Goal: Task Accomplishment & Management: Complete application form

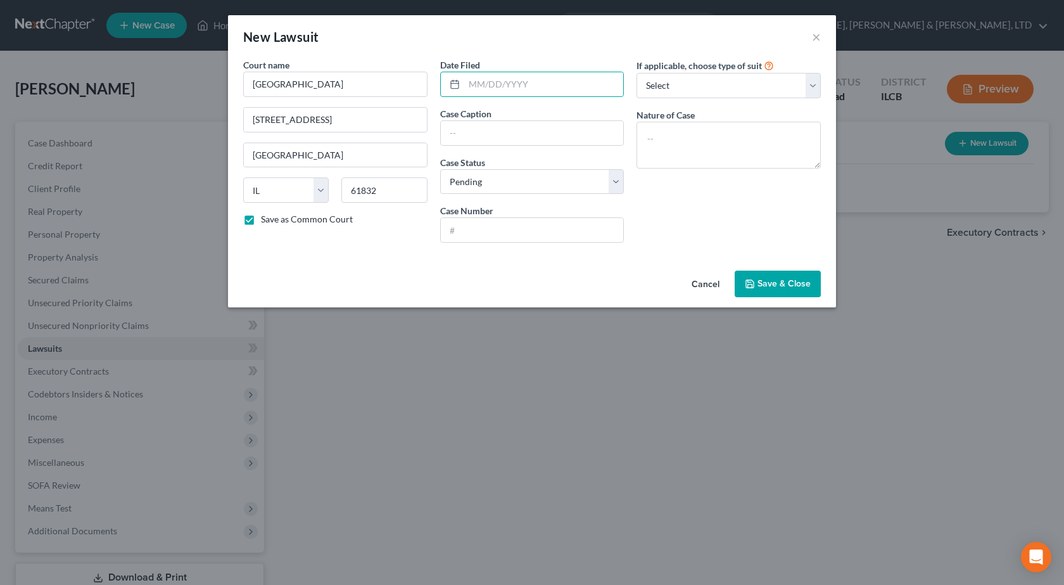
select select "14"
select select "0"
type input "[DATE]"
click at [499, 130] on input "text" at bounding box center [532, 133] width 183 height 24
paste input "FIRST FINANCIAL BANK vs. [PERSON_NAME]"
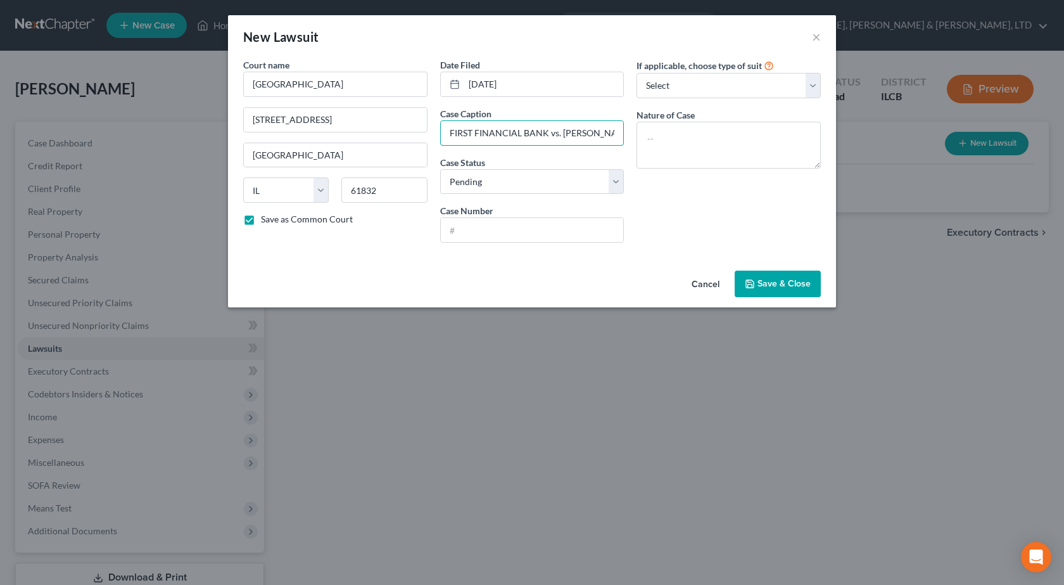
scroll to position [0, 38]
type input "FIRST FINANCIAL BANK vs. [PERSON_NAME]"
drag, startPoint x: 478, startPoint y: 234, endPoint x: 528, endPoint y: 91, distance: 151.6
click at [478, 234] on input "text" at bounding box center [532, 230] width 183 height 24
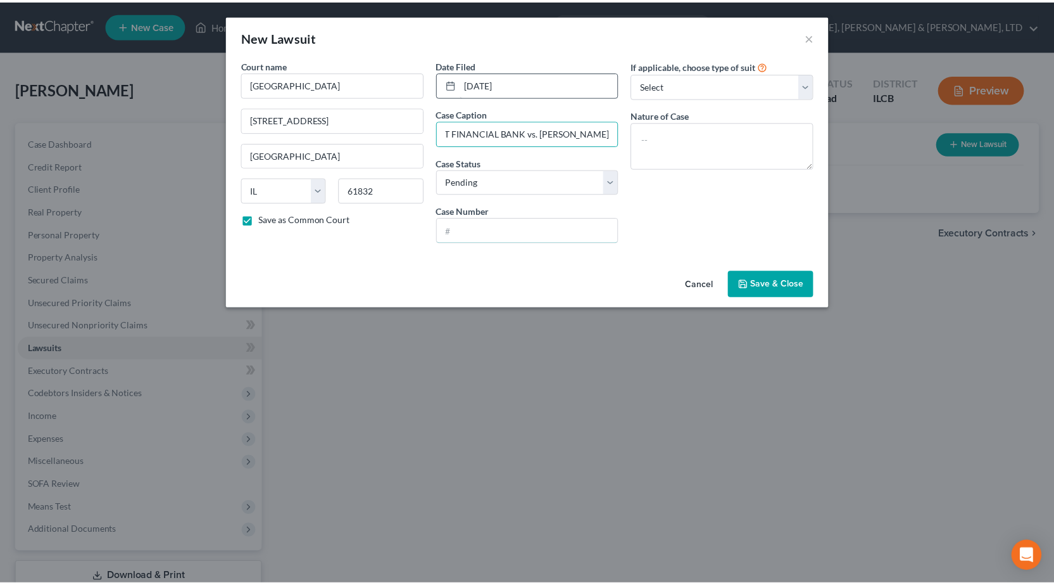
scroll to position [0, 0]
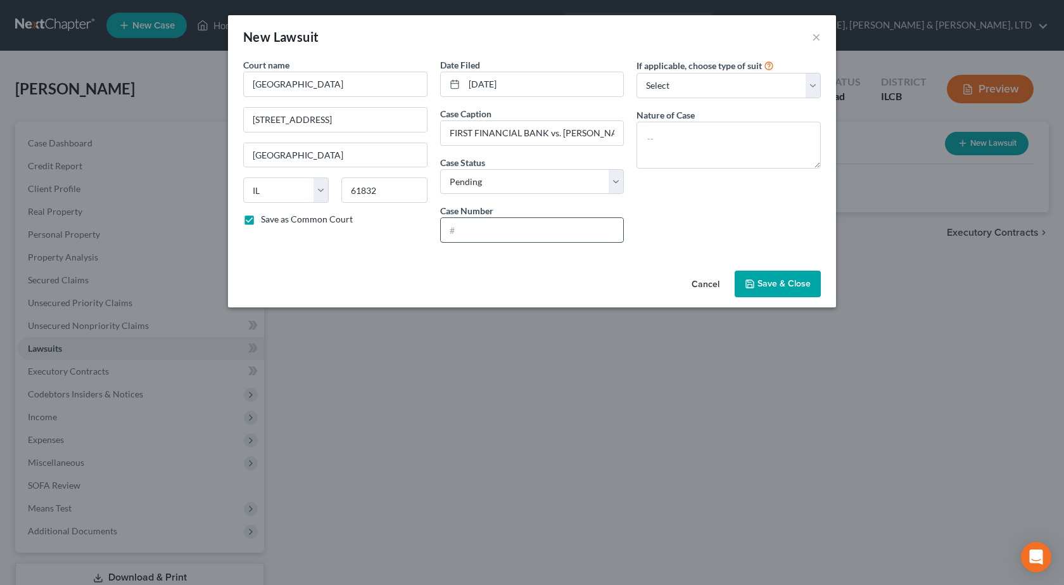
paste input "2024LM000112"
click at [497, 229] on input "2024LM000112" at bounding box center [532, 230] width 183 height 24
type input "2024LM112"
click at [803, 286] on span "Save & Close" at bounding box center [783, 283] width 53 height 11
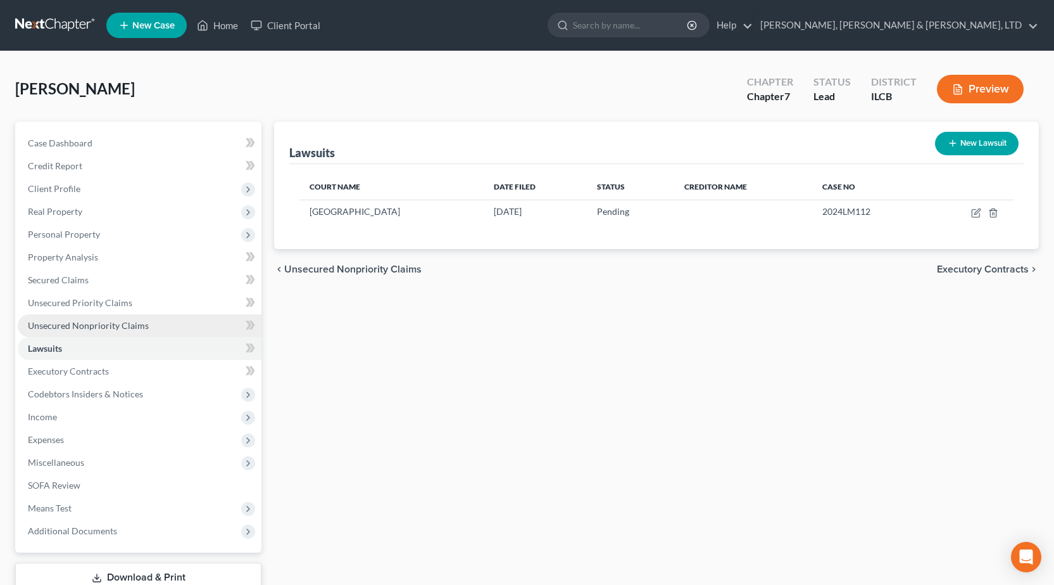
click at [118, 334] on link "Unsecured Nonpriority Claims" at bounding box center [140, 325] width 244 height 23
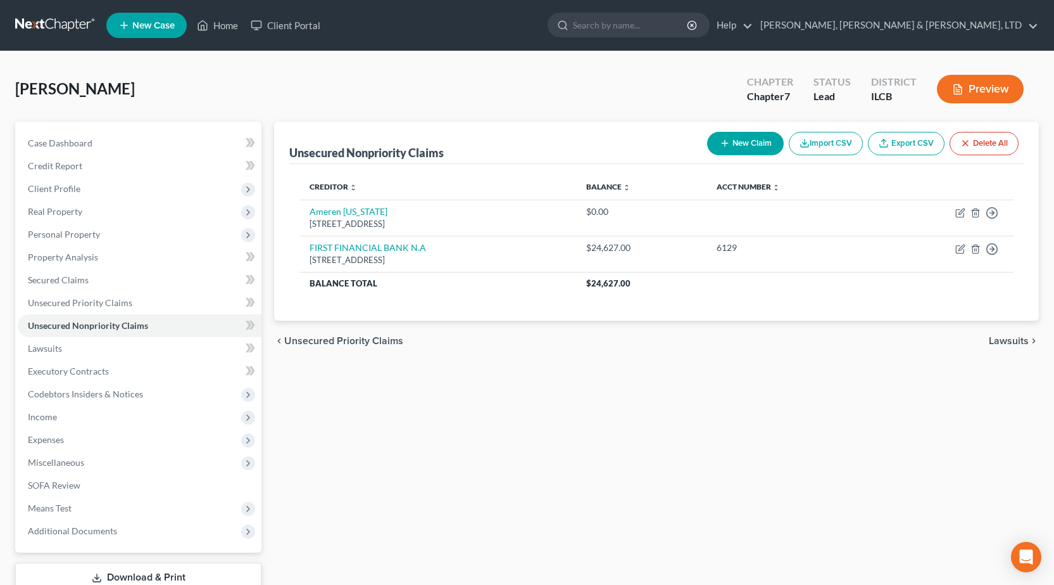
click at [758, 142] on button "New Claim" at bounding box center [745, 143] width 77 height 23
select select "0"
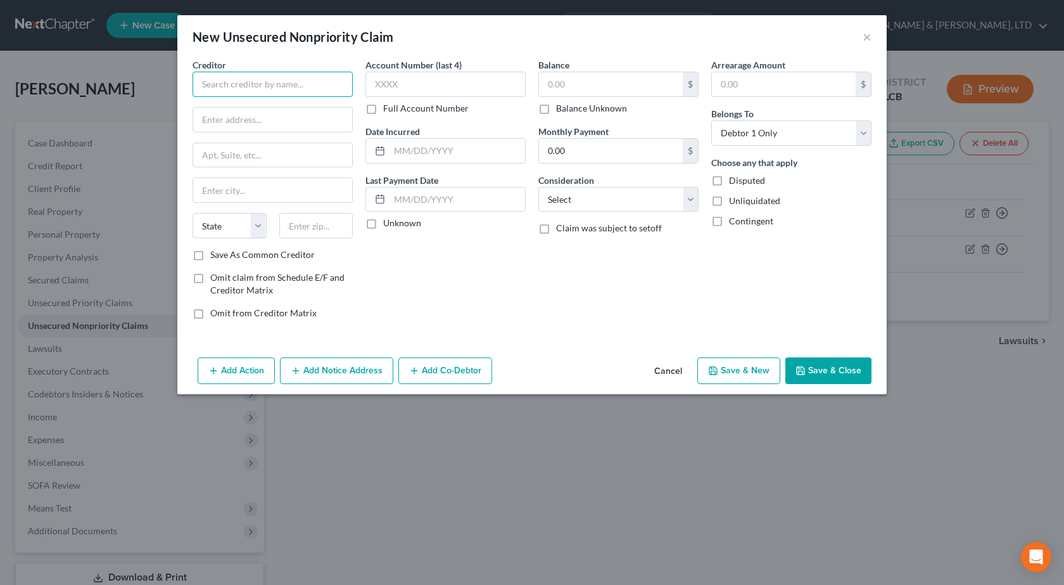
click at [243, 87] on input "text" at bounding box center [273, 84] width 160 height 25
paste input "LVNV FUNDING LLC"
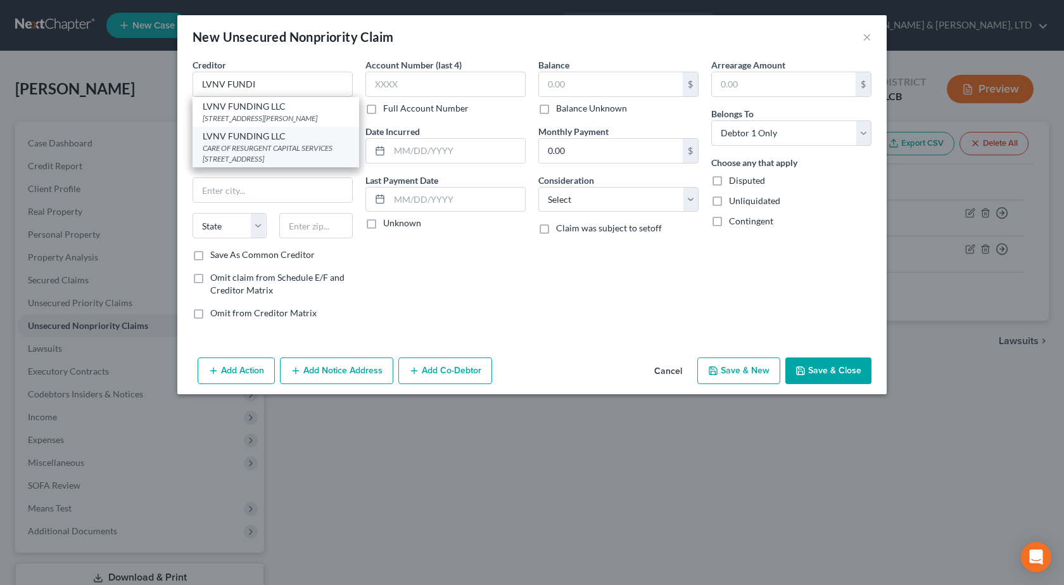
click at [277, 142] on div "CARE OF RESURGENT CAPITAL SERVICES [STREET_ADDRESS]" at bounding box center [276, 153] width 146 height 22
type input "LVNV FUNDING LLC"
type input "CARE OF RESURGENT CAPITAL SERVICES L.P"
type input "PO BOX 1269"
type input "[GEOGRAPHIC_DATA]"
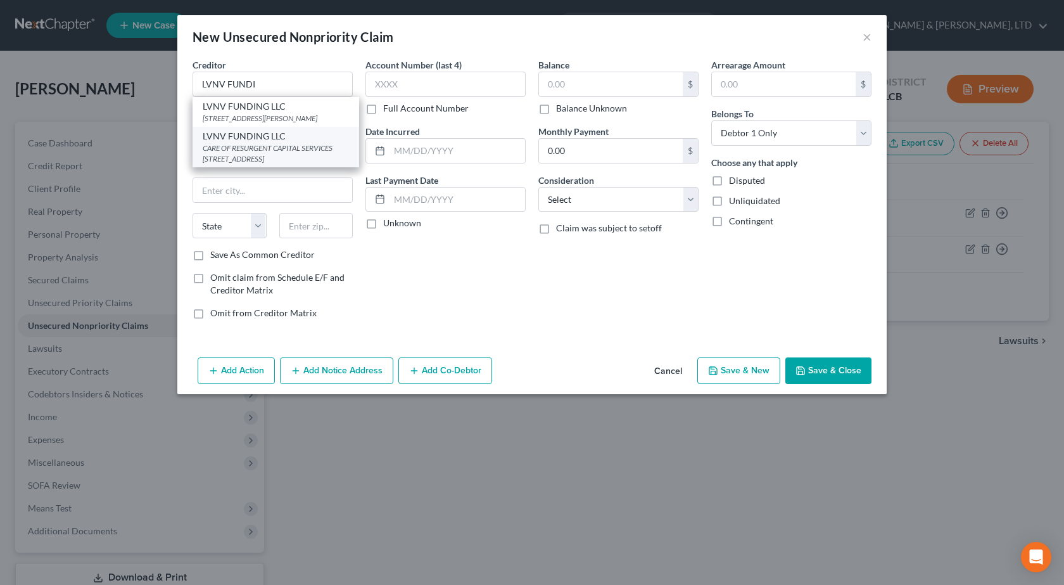
select select "42"
type input "29602"
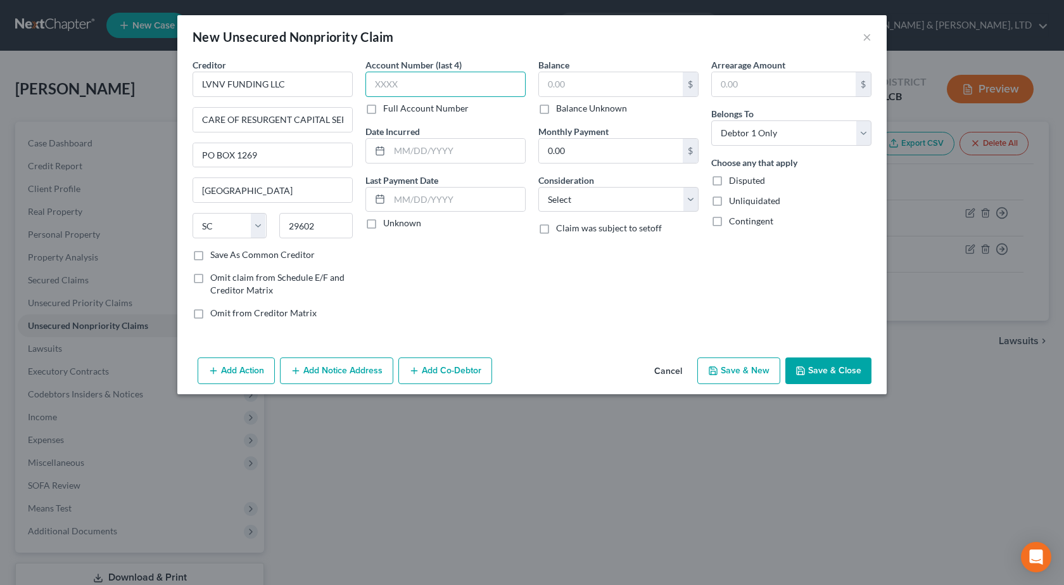
click at [420, 87] on input "text" at bounding box center [445, 84] width 160 height 25
type input "9562"
click at [457, 152] on input "text" at bounding box center [457, 151] width 136 height 24
paste input "[DATE]"
click at [393, 150] on input "[DATE]" at bounding box center [457, 151] width 136 height 24
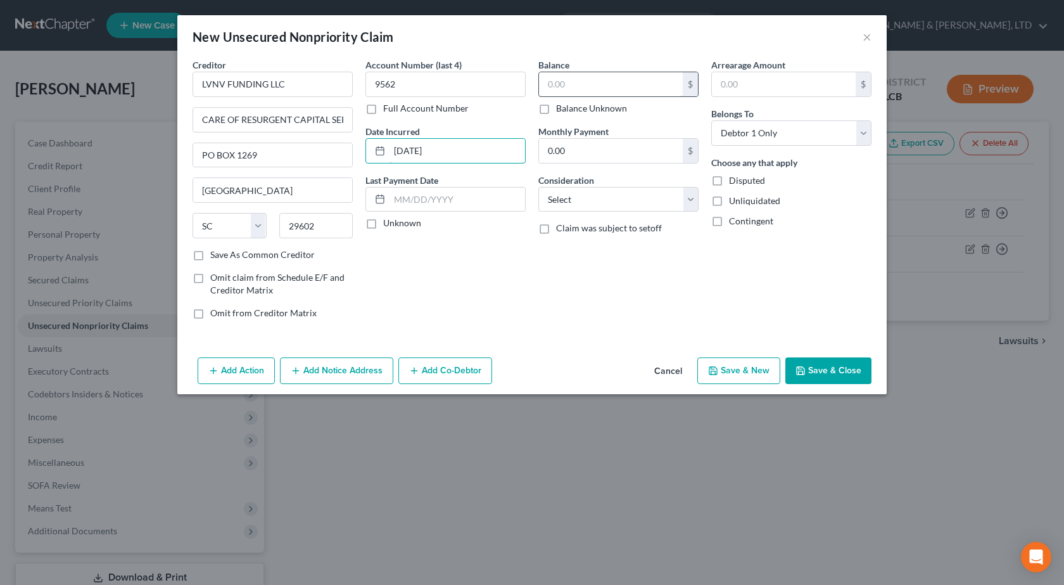
type input "[DATE]"
click at [623, 78] on input "text" at bounding box center [611, 84] width 144 height 24
type input "236"
click at [611, 198] on select "Select Cable / Satellite Services Collection Agency Credit Card Debt Debt Couns…" at bounding box center [618, 199] width 160 height 25
select select "1"
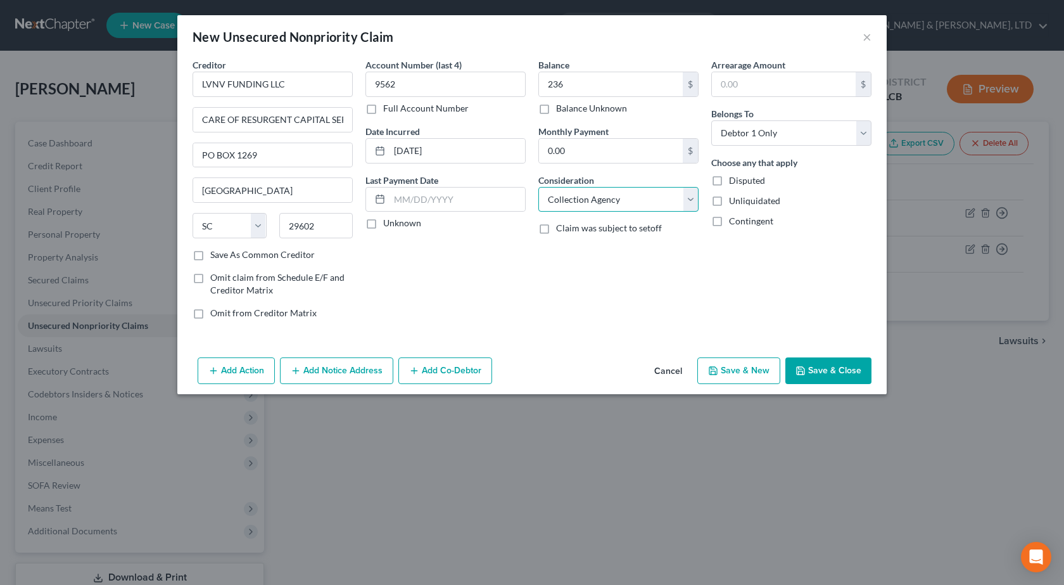
click at [538, 187] on select "Select Cable / Satellite Services Collection Agency Credit Card Debt Debt Couns…" at bounding box center [618, 199] width 160 height 25
click at [831, 364] on button "Save & Close" at bounding box center [828, 370] width 86 height 27
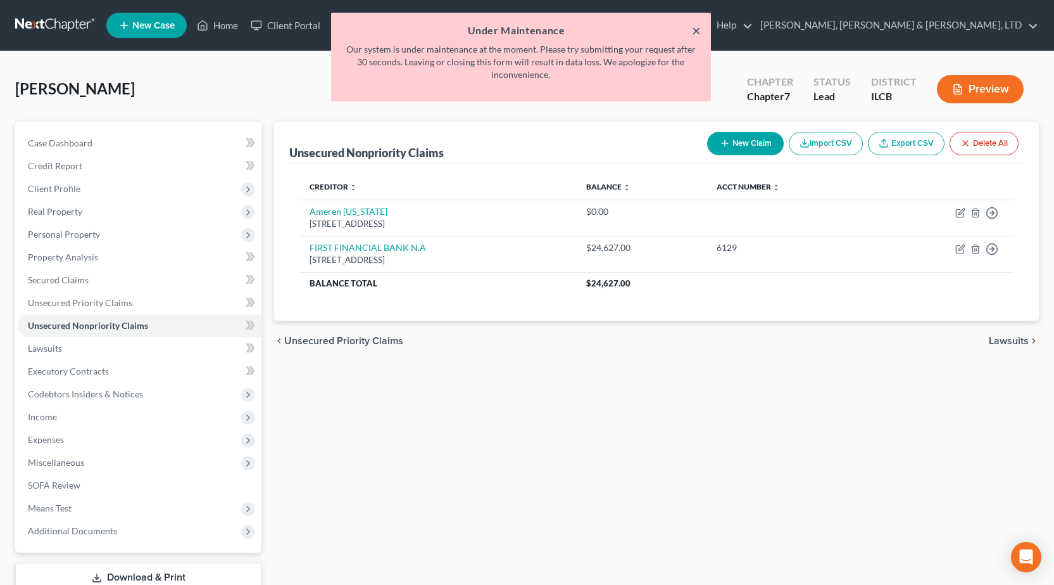
drag, startPoint x: 695, startPoint y: 30, endPoint x: 681, endPoint y: 32, distance: 14.2
click at [695, 30] on button "×" at bounding box center [696, 30] width 9 height 15
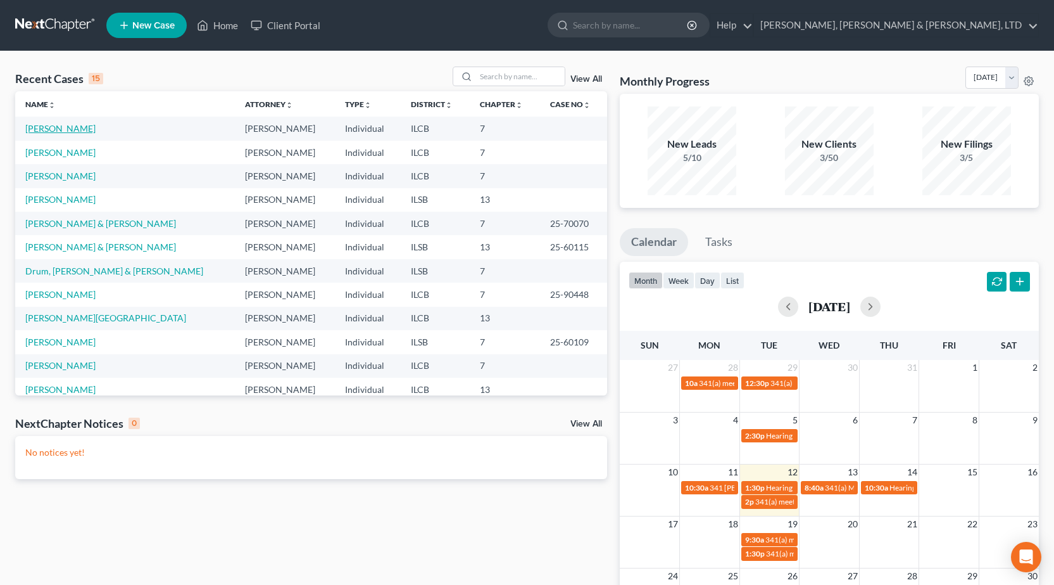
click at [50, 128] on link "[PERSON_NAME]" at bounding box center [60, 128] width 70 height 11
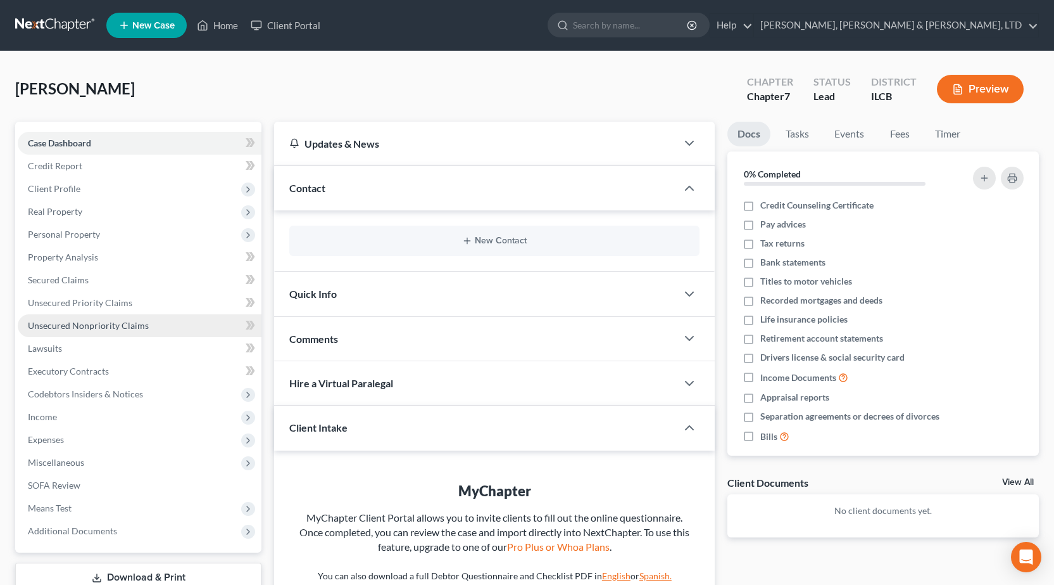
click at [109, 329] on span "Unsecured Nonpriority Claims" at bounding box center [88, 325] width 121 height 11
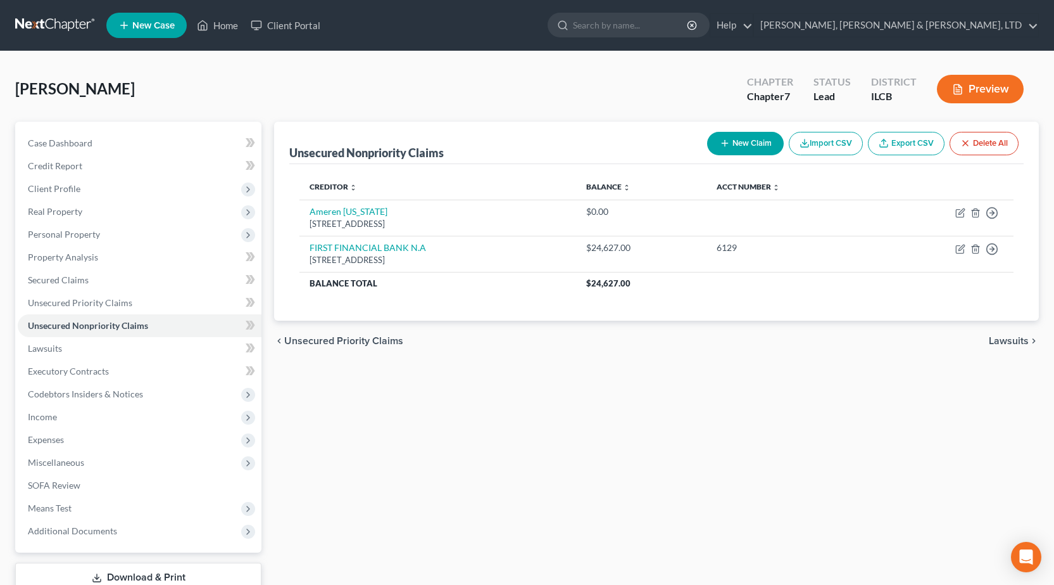
click at [756, 143] on button "New Claim" at bounding box center [745, 143] width 77 height 23
select select "0"
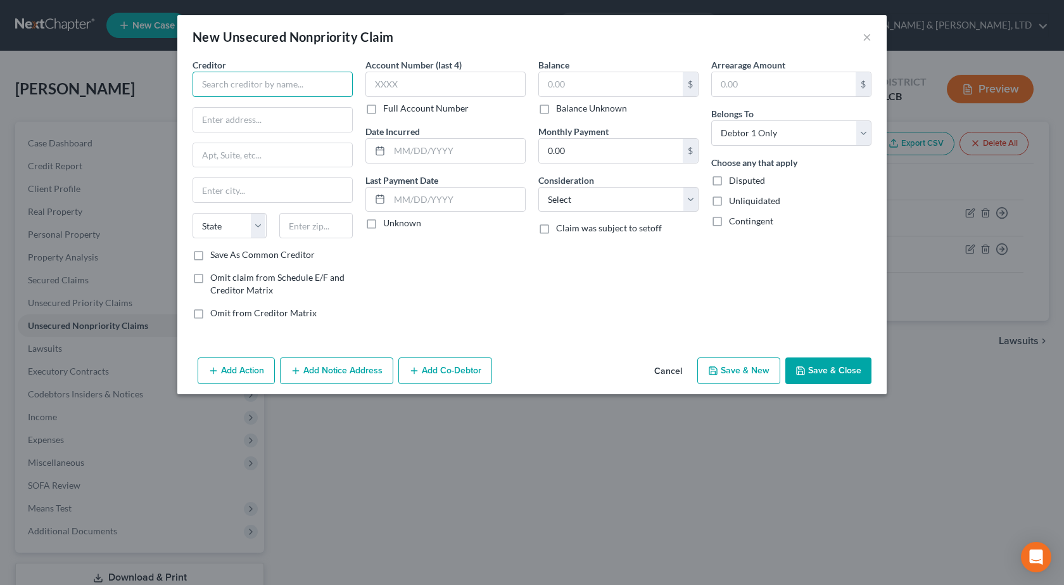
click at [320, 87] on input "text" at bounding box center [273, 84] width 160 height 25
paste input "LVNV FUNDING LLC"
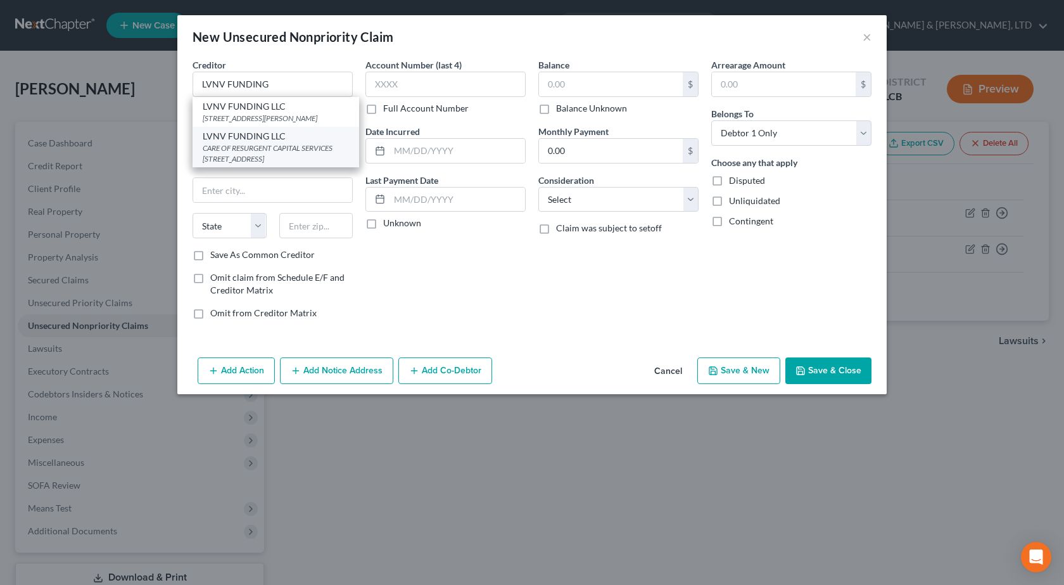
click at [285, 154] on div "CARE OF RESURGENT CAPITAL SERVICES [STREET_ADDRESS]" at bounding box center [276, 153] width 146 height 22
type input "LVNV FUNDING LLC"
type input "CARE OF RESURGENT CAPITAL SERVICES L.P"
type input "PO BOX 1269"
type input "[GEOGRAPHIC_DATA]"
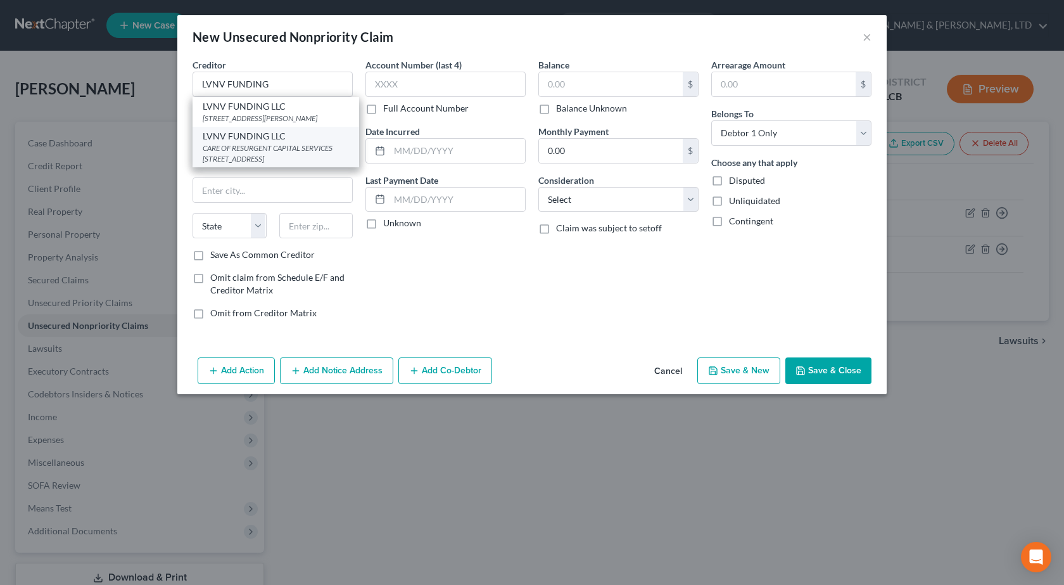
select select "42"
type input "29602"
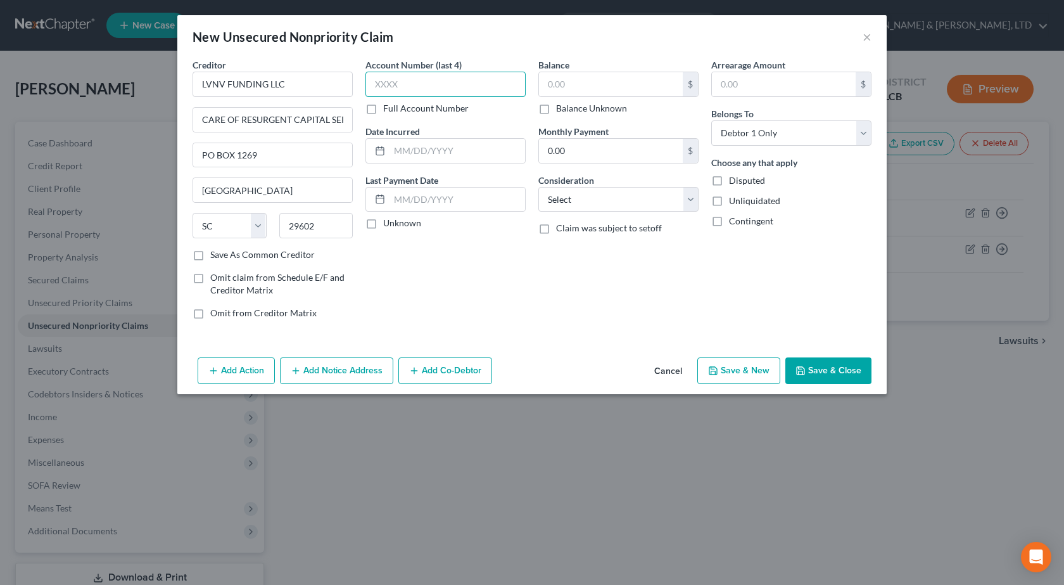
click at [441, 85] on input "text" at bounding box center [445, 84] width 160 height 25
type input "9562"
click at [417, 145] on input "text" at bounding box center [457, 151] width 136 height 24
paste input "[DATE]"
type input "[DATE]"
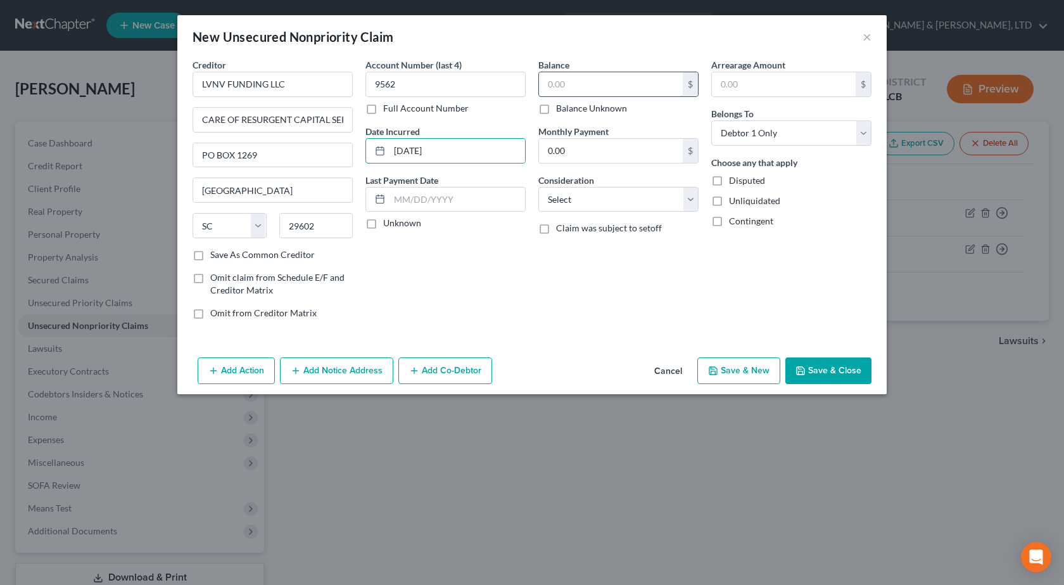
click at [567, 90] on input "text" at bounding box center [611, 84] width 144 height 24
type input "236"
click at [569, 205] on select "Select Cable / Satellite Services Collection Agency Credit Card Debt Debt Couns…" at bounding box center [618, 199] width 160 height 25
select select "1"
click at [538, 187] on select "Select Cable / Satellite Services Collection Agency Credit Card Debt Debt Couns…" at bounding box center [618, 199] width 160 height 25
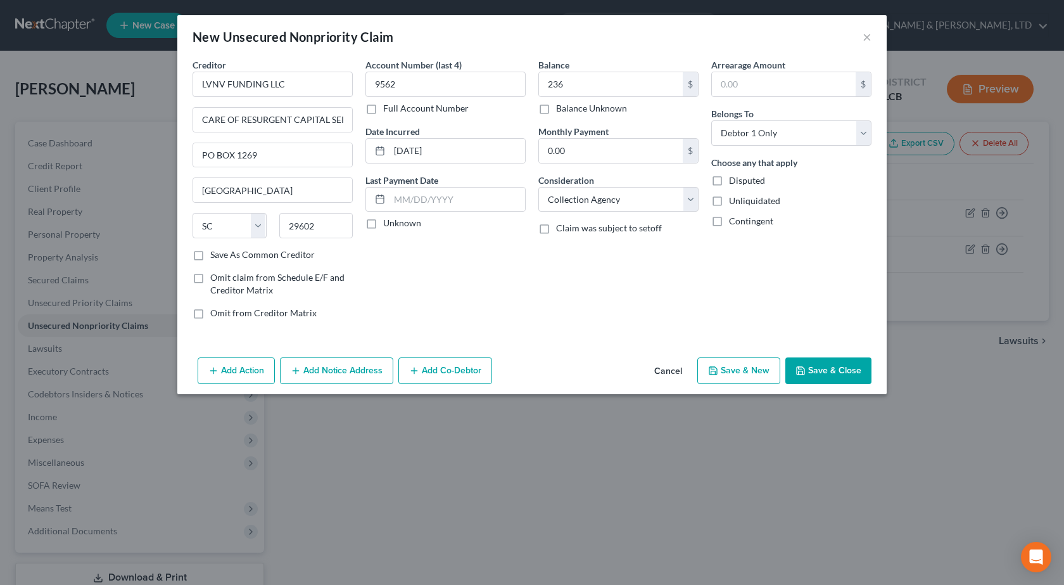
click at [837, 374] on button "Save & Close" at bounding box center [828, 370] width 86 height 27
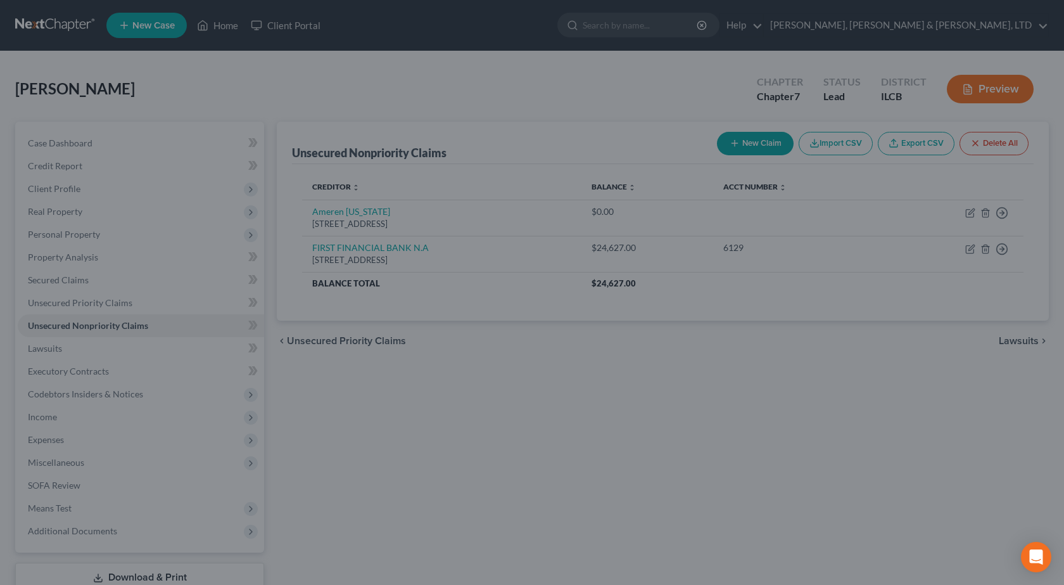
type input "236.00"
